Goal: Task Accomplishment & Management: Complete application form

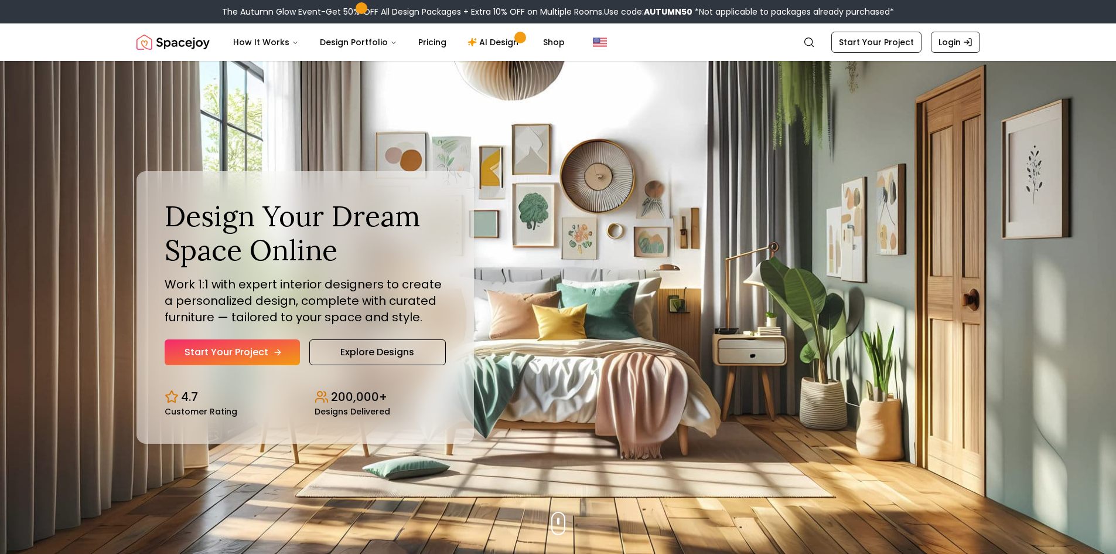
click at [267, 353] on link "Start Your Project" at bounding box center [232, 352] width 135 height 26
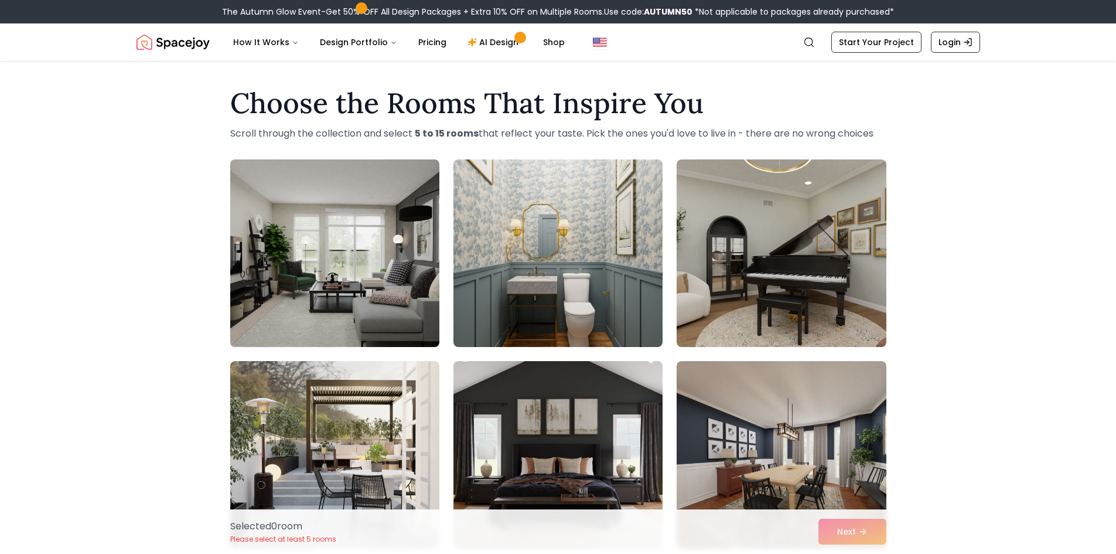
click at [355, 292] on img at bounding box center [335, 253] width 220 height 197
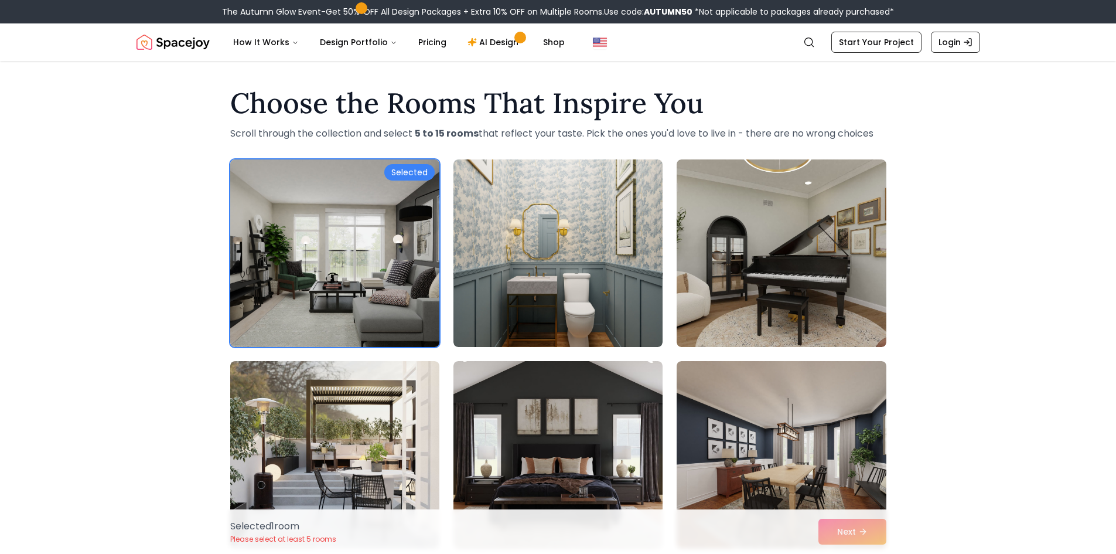
click at [339, 277] on img at bounding box center [335, 253] width 220 height 197
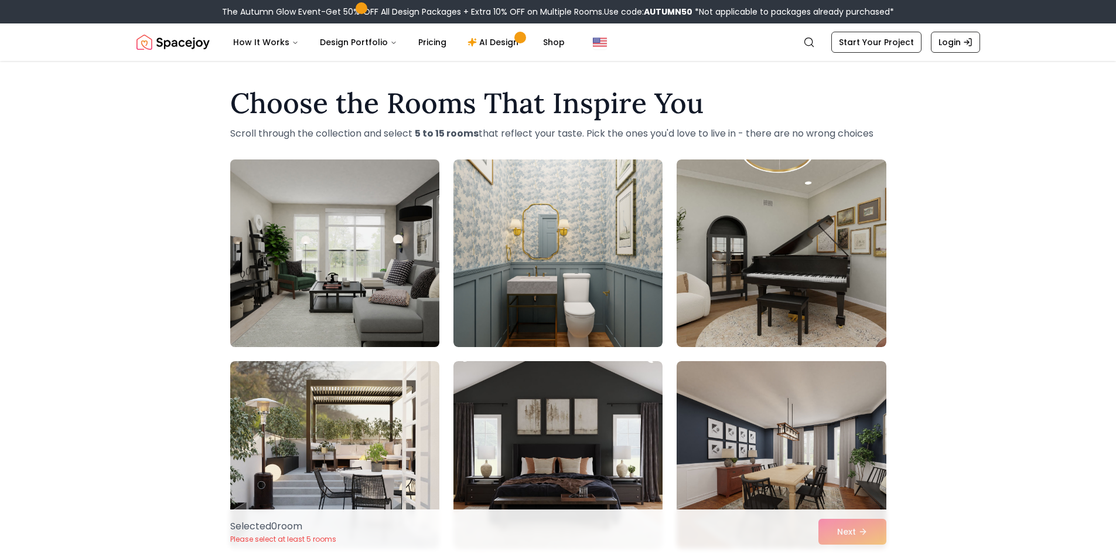
click at [339, 277] on img at bounding box center [335, 253] width 220 height 197
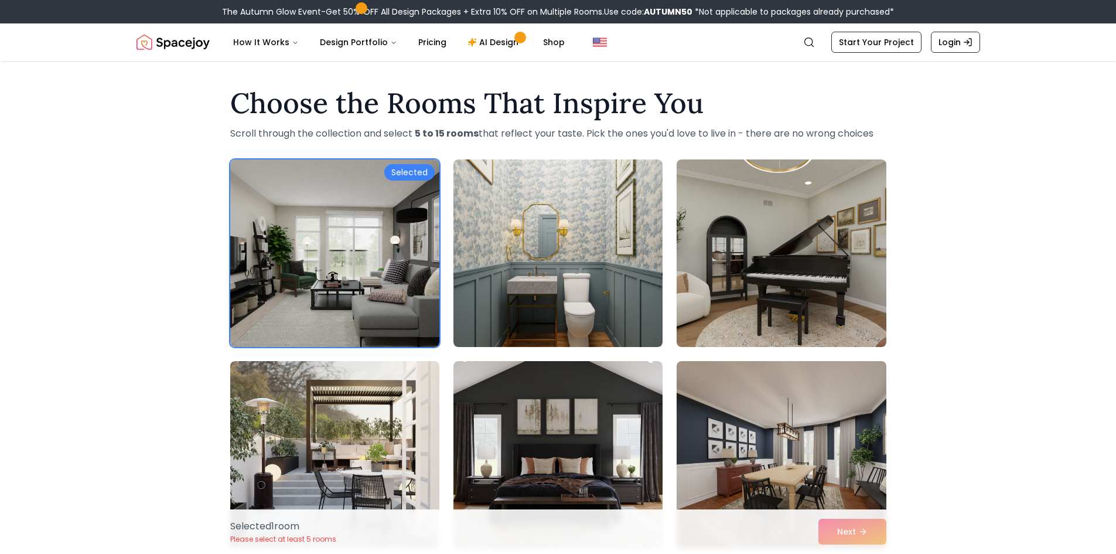
click at [855, 533] on div "Selected 1 room Please select at least 5 rooms Next" at bounding box center [558, 531] width 675 height 45
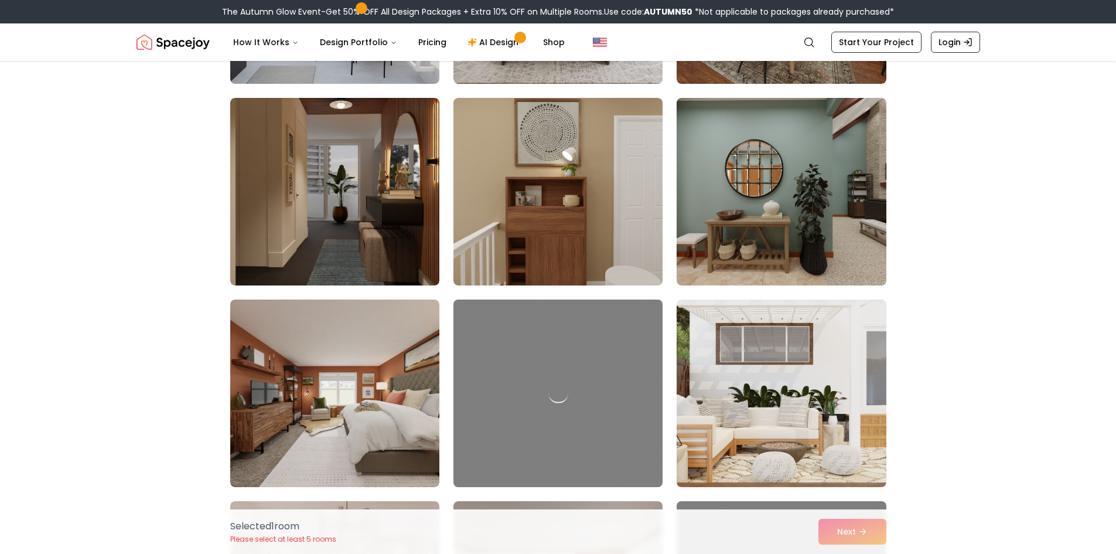
scroll to position [527, 0]
